Goal: Find specific page/section: Find specific page/section

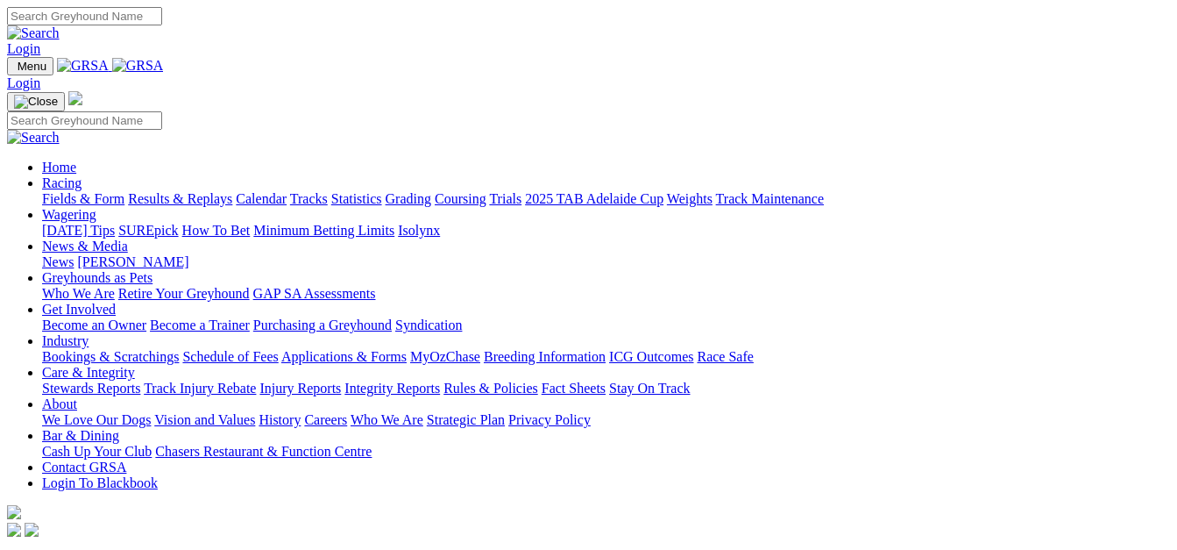
click at [52, 191] on link "Fields & Form" at bounding box center [83, 198] width 82 height 15
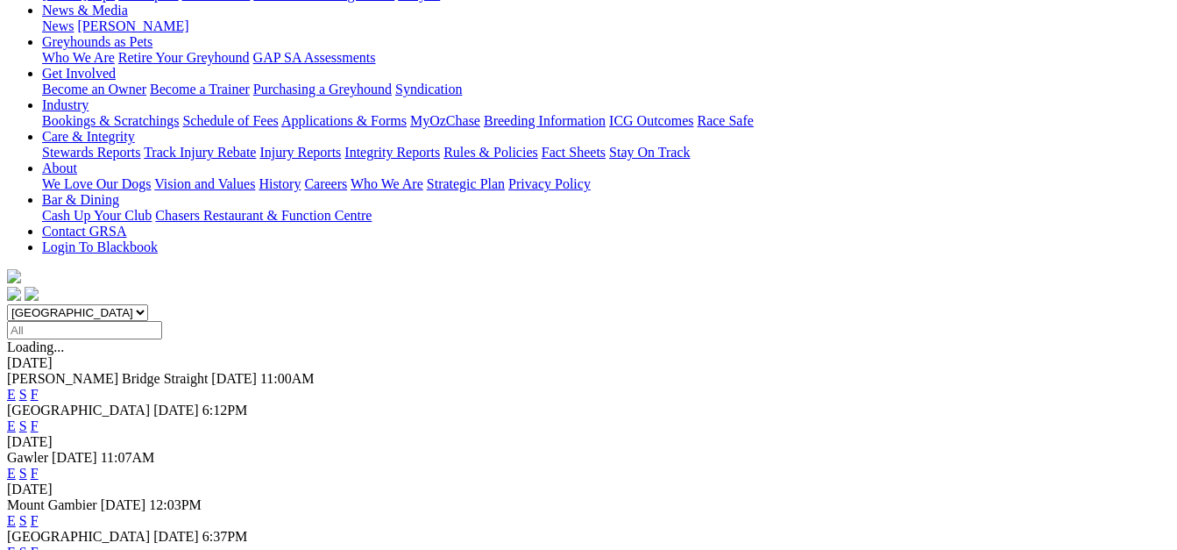
scroll to position [285, 0]
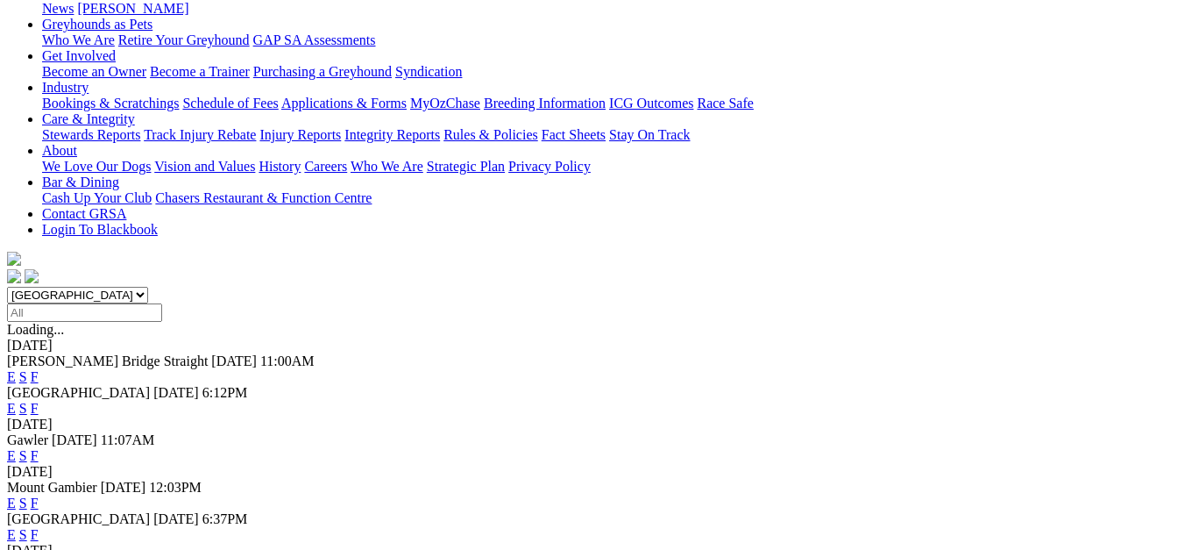
click at [39, 495] on link "F" at bounding box center [35, 502] width 8 height 15
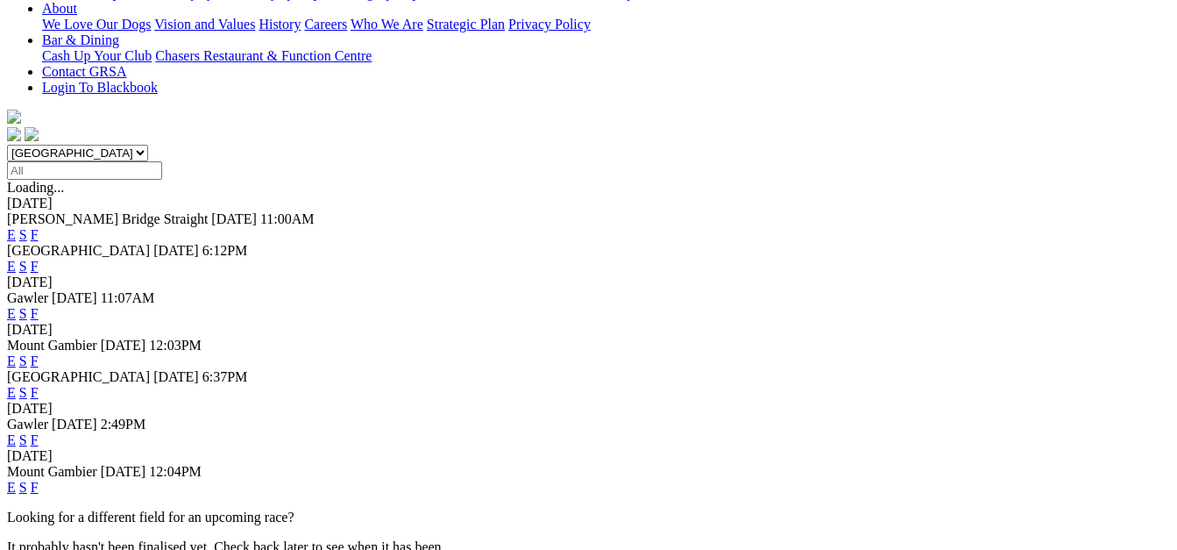
scroll to position [438, 0]
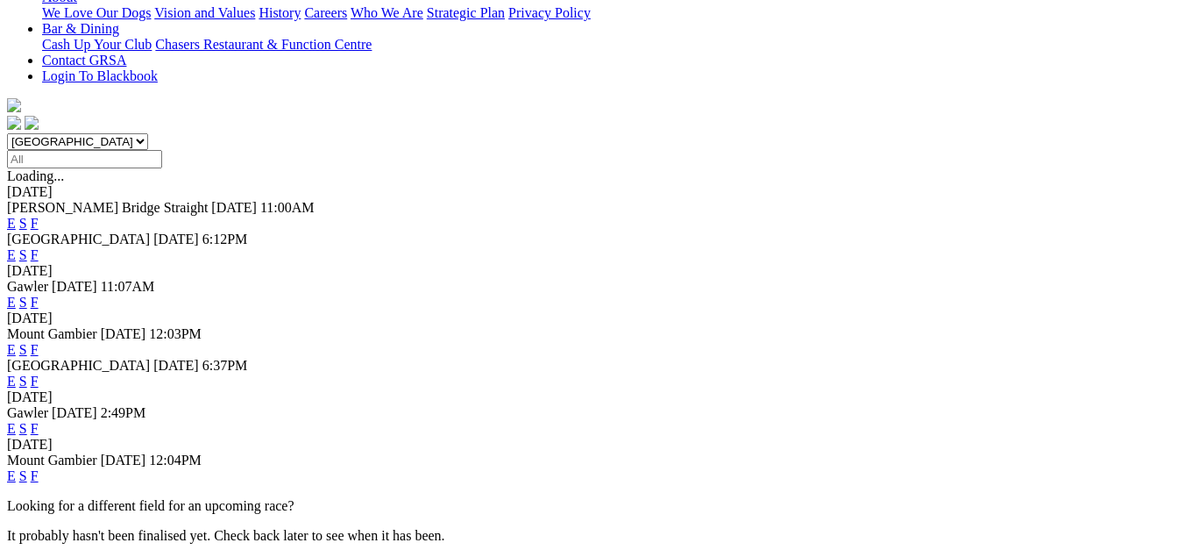
click at [39, 468] on link "F" at bounding box center [35, 475] width 8 height 15
